Goal: Task Accomplishment & Management: Manage account settings

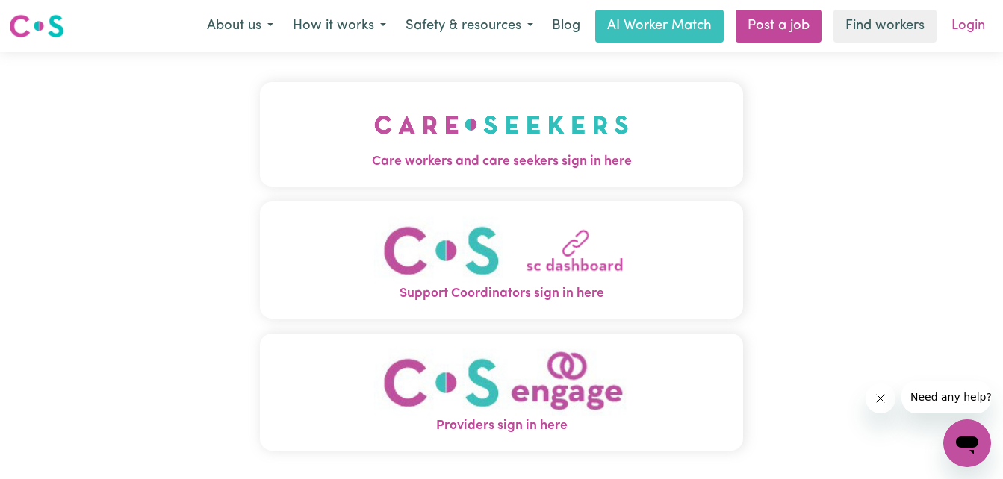
click at [964, 23] on link "Login" at bounding box center [968, 26] width 52 height 33
click at [584, 272] on img "Support Coordinators sign in here" at bounding box center [501, 251] width 255 height 68
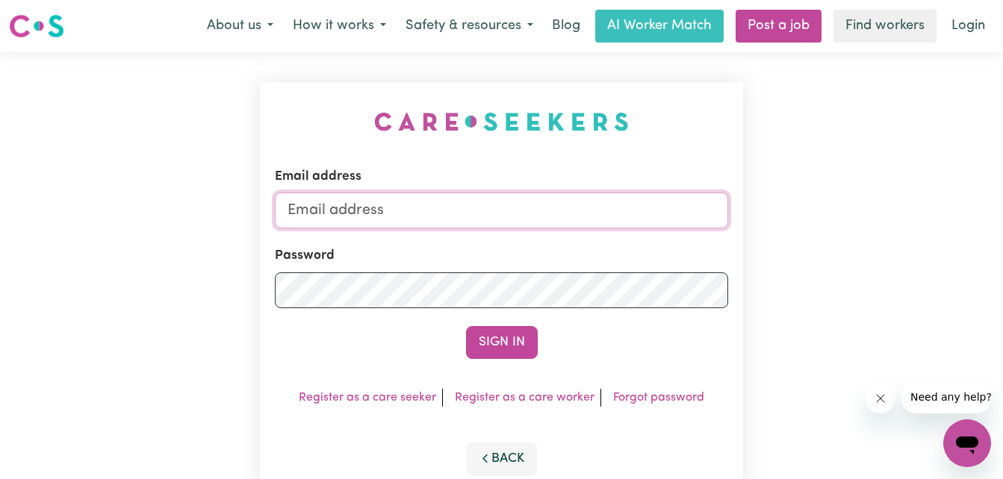
click at [429, 214] on input "Email address" at bounding box center [502, 211] width 454 height 36
type input "[PERSON_NAME][EMAIL_ADDRESS][DOMAIN_NAME]"
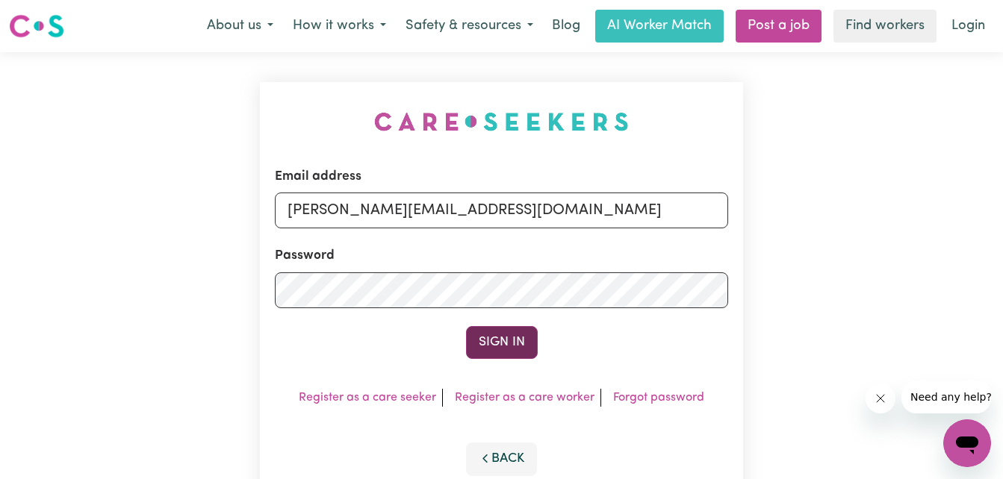
click at [520, 342] on button "Sign In" at bounding box center [502, 342] width 72 height 33
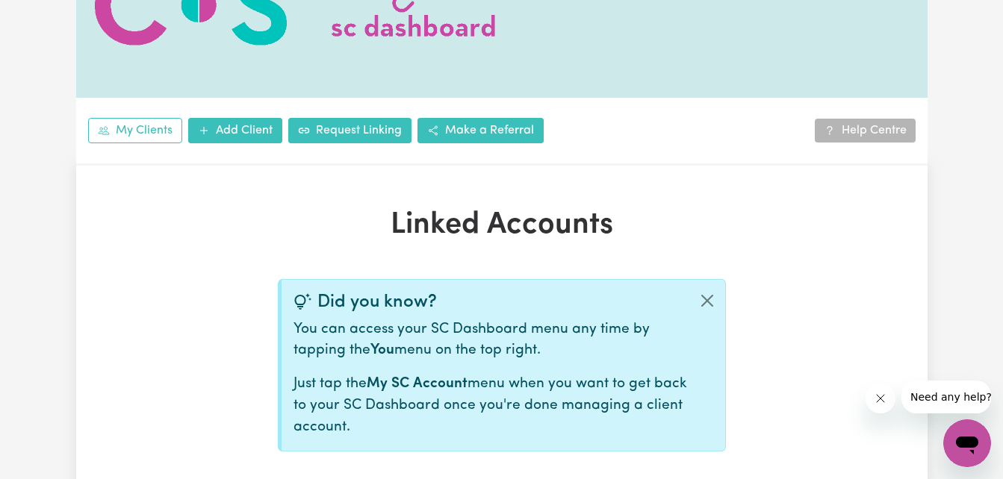
scroll to position [75, 0]
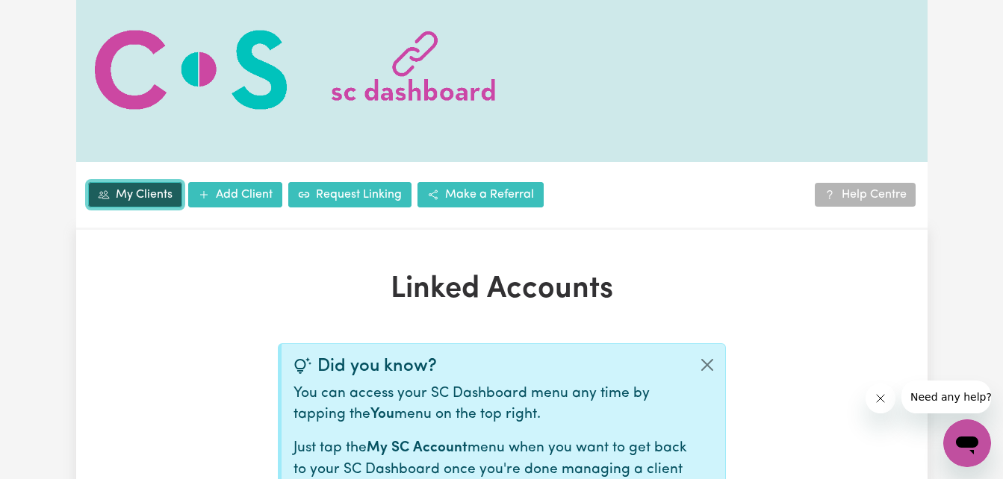
click at [149, 193] on link "My Clients" at bounding box center [135, 194] width 94 height 25
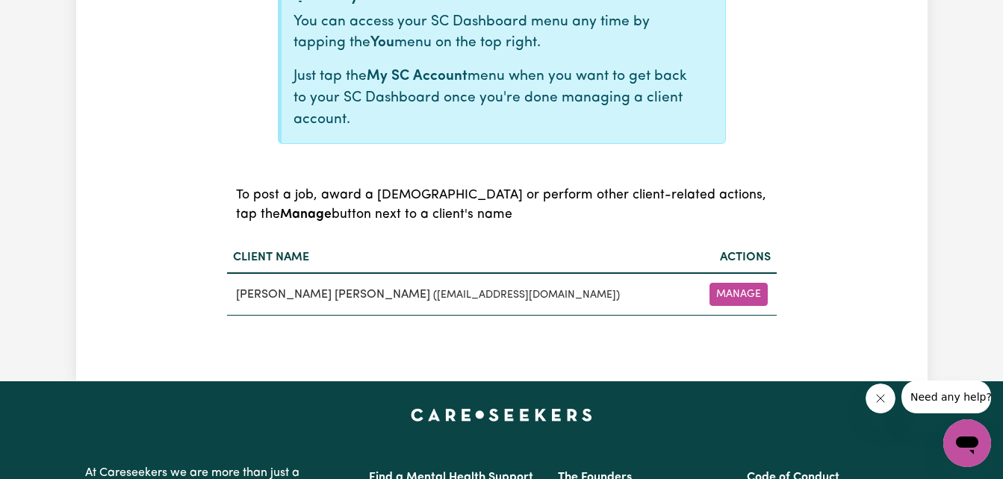
scroll to position [448, 0]
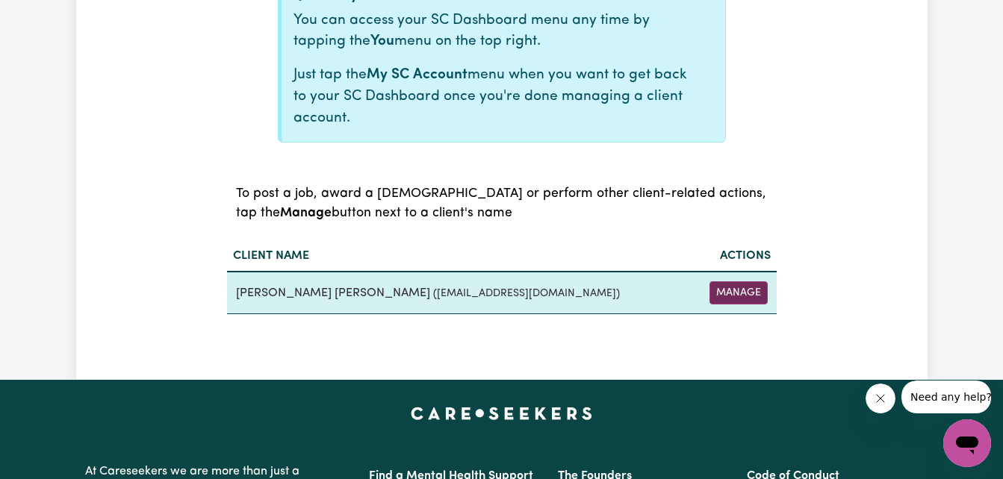
click at [739, 294] on button "Manage" at bounding box center [738, 293] width 58 height 23
